Goal: Task Accomplishment & Management: Manage account settings

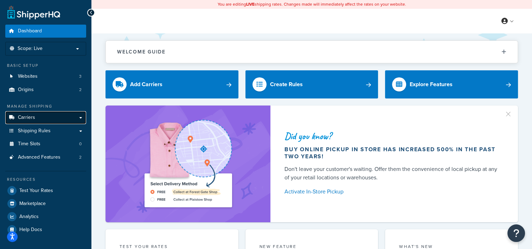
click at [19, 119] on span "Carriers" at bounding box center [26, 118] width 17 height 6
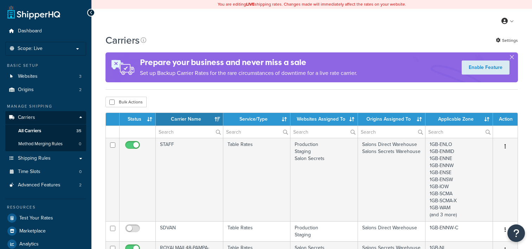
select select "15"
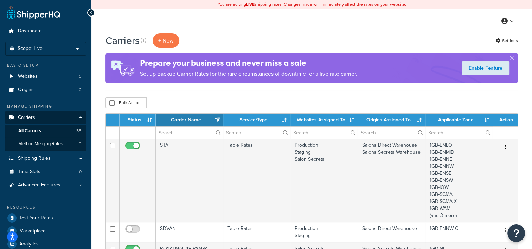
click at [217, 119] on th "Carrier Name" at bounding box center [189, 119] width 67 height 13
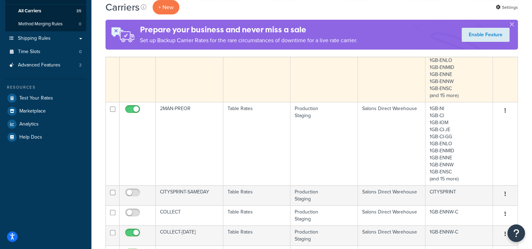
scroll to position [141, 0]
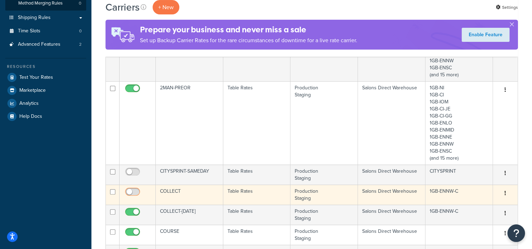
click at [139, 193] on input "checkbox" at bounding box center [133, 193] width 19 height 9
checkbox input "true"
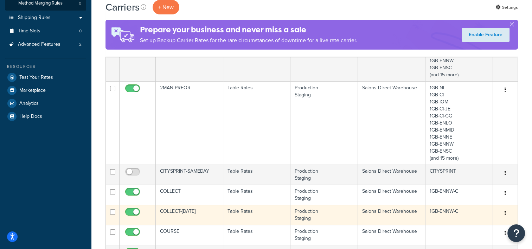
click at [129, 211] on input "checkbox" at bounding box center [133, 213] width 19 height 9
checkbox input "false"
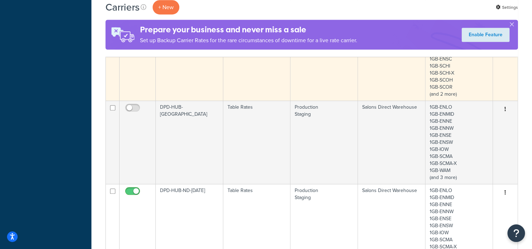
scroll to position [457, 0]
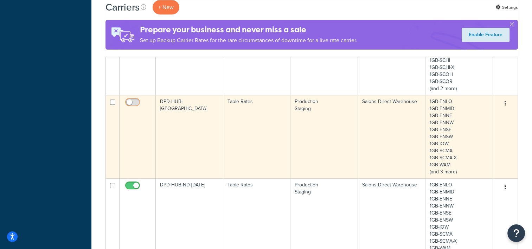
click at [131, 102] on input "checkbox" at bounding box center [133, 103] width 19 height 9
checkbox input "true"
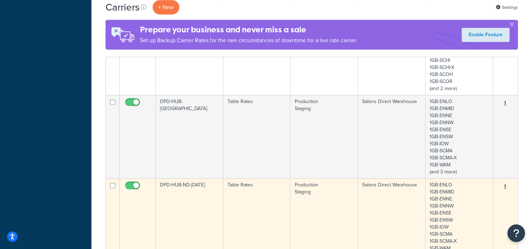
click at [130, 187] on input "checkbox" at bounding box center [133, 187] width 19 height 9
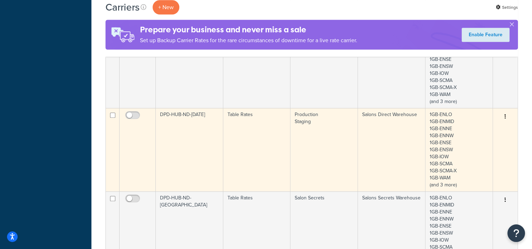
scroll to position [562, 0]
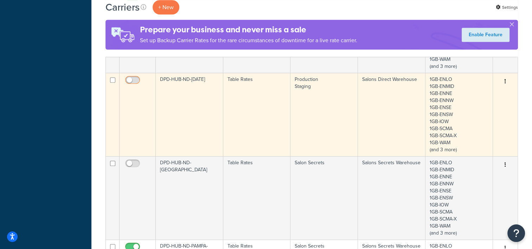
click at [136, 78] on input "checkbox" at bounding box center [133, 81] width 19 height 9
click at [134, 78] on input "checkbox" at bounding box center [133, 81] width 19 height 9
checkbox input "false"
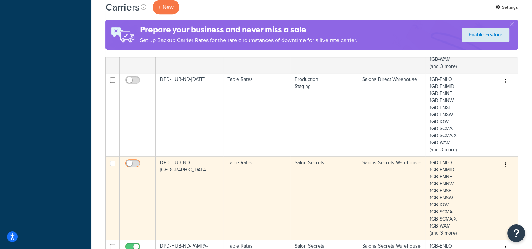
click at [128, 161] on input "checkbox" at bounding box center [133, 165] width 19 height 9
checkbox input "true"
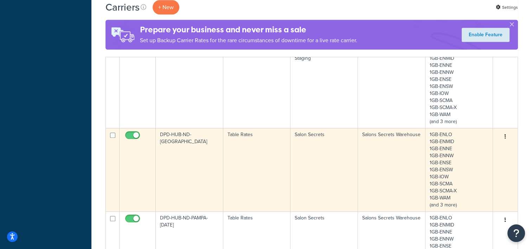
scroll to position [632, 0]
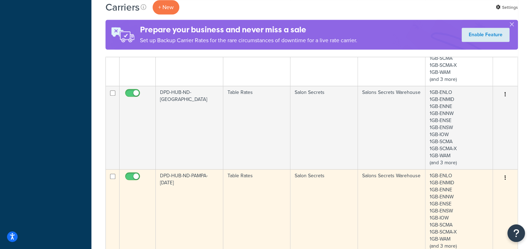
click at [131, 174] on input "checkbox" at bounding box center [133, 178] width 19 height 9
checkbox input "false"
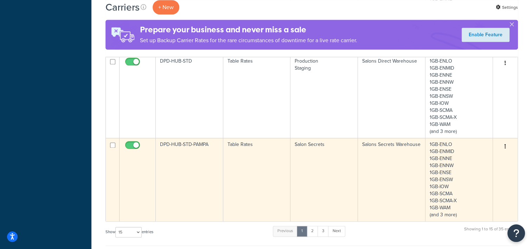
scroll to position [914, 0]
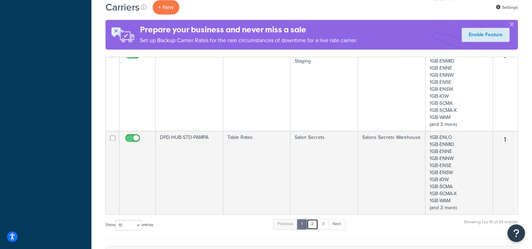
click at [314, 223] on link "2" at bounding box center [312, 224] width 12 height 11
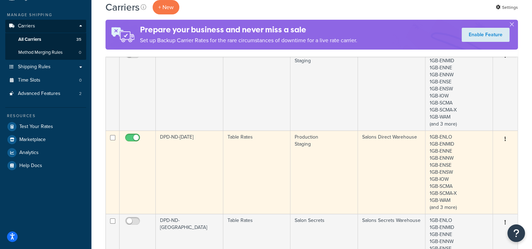
scroll to position [0, 0]
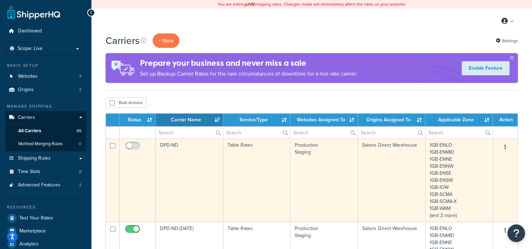
drag, startPoint x: 136, startPoint y: 147, endPoint x: 136, endPoint y: 153, distance: 5.6
click at [136, 147] on input "checkbox" at bounding box center [133, 147] width 19 height 9
checkbox input "true"
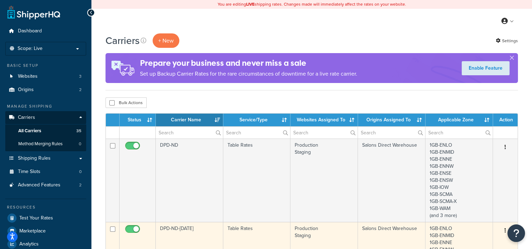
click at [131, 229] on input "checkbox" at bounding box center [133, 230] width 19 height 9
checkbox input "false"
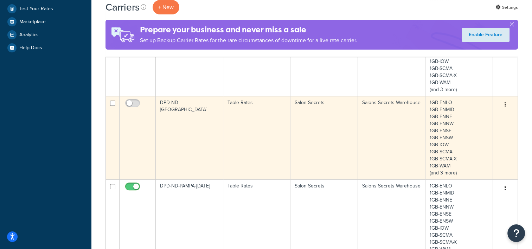
scroll to position [211, 0]
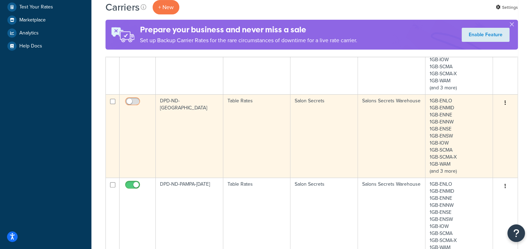
click at [133, 100] on input "checkbox" at bounding box center [133, 103] width 19 height 9
checkbox input "true"
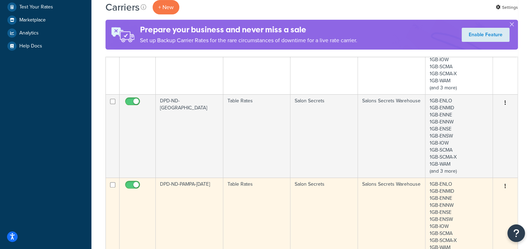
click at [132, 182] on input "checkbox" at bounding box center [133, 186] width 19 height 9
checkbox input "false"
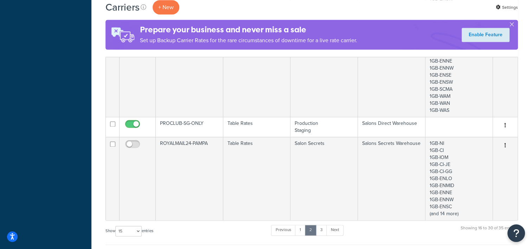
scroll to position [1019, 0]
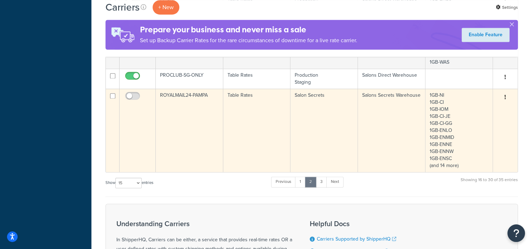
drag, startPoint x: 131, startPoint y: 94, endPoint x: 145, endPoint y: 103, distance: 16.3
click at [133, 95] on input "checkbox" at bounding box center [133, 97] width 19 height 9
checkbox input "true"
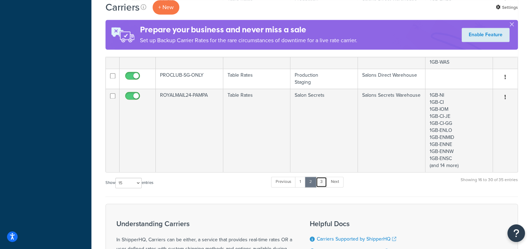
click at [318, 182] on link "3" at bounding box center [321, 181] width 11 height 11
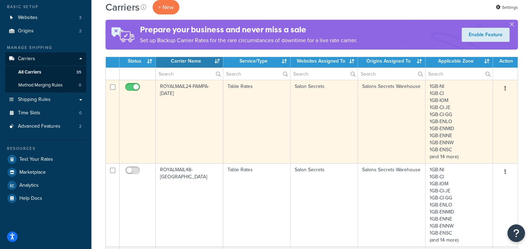
scroll to position [0, 0]
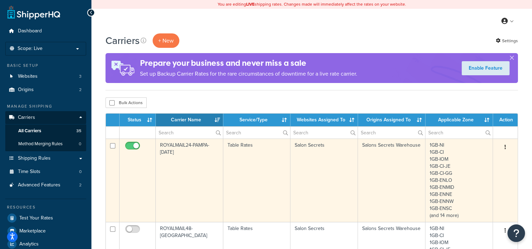
click at [136, 146] on input "checkbox" at bounding box center [133, 147] width 19 height 9
checkbox input "false"
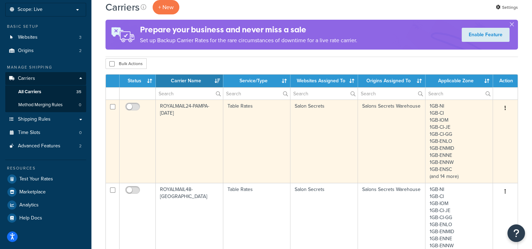
scroll to position [105, 0]
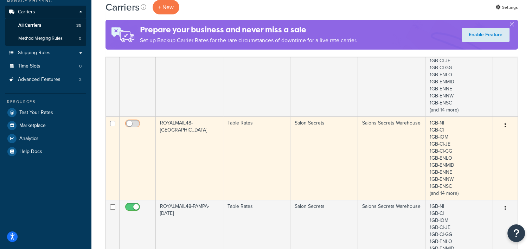
click at [137, 125] on input "checkbox" at bounding box center [133, 125] width 19 height 9
checkbox input "true"
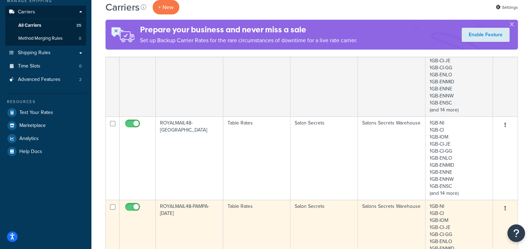
click at [134, 209] on input "checkbox" at bounding box center [133, 208] width 19 height 9
checkbox input "false"
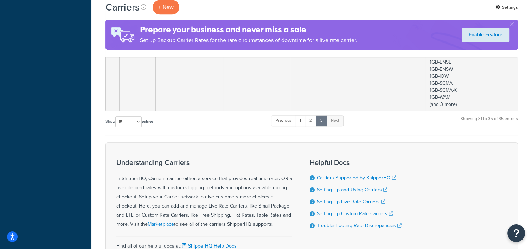
scroll to position [386, 0]
